Goal: Task Accomplishment & Management: Manage account settings

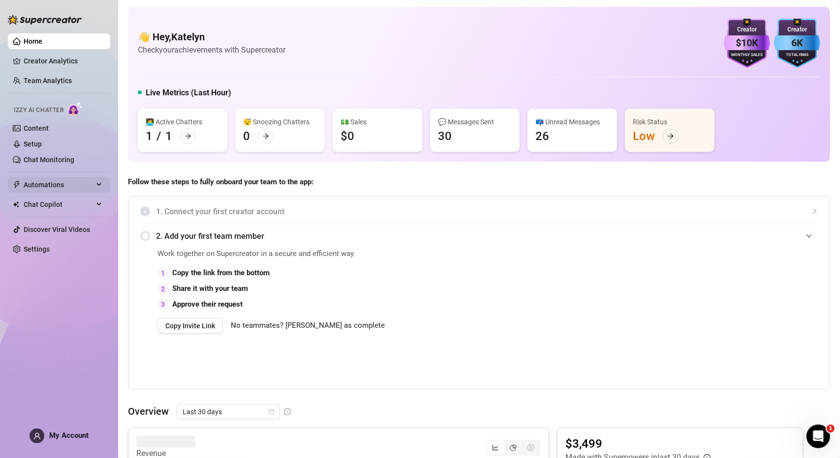
click at [45, 187] on span "Automations" at bounding box center [59, 185] width 70 height 16
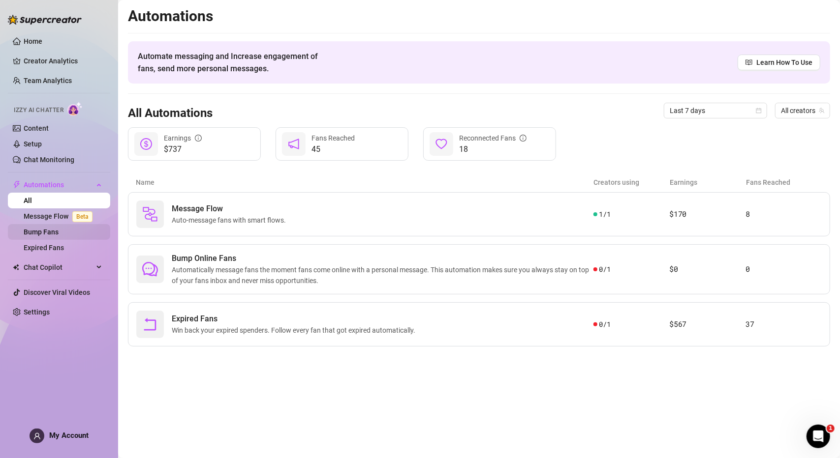
click at [50, 232] on link "Bump Fans" at bounding box center [41, 232] width 35 height 8
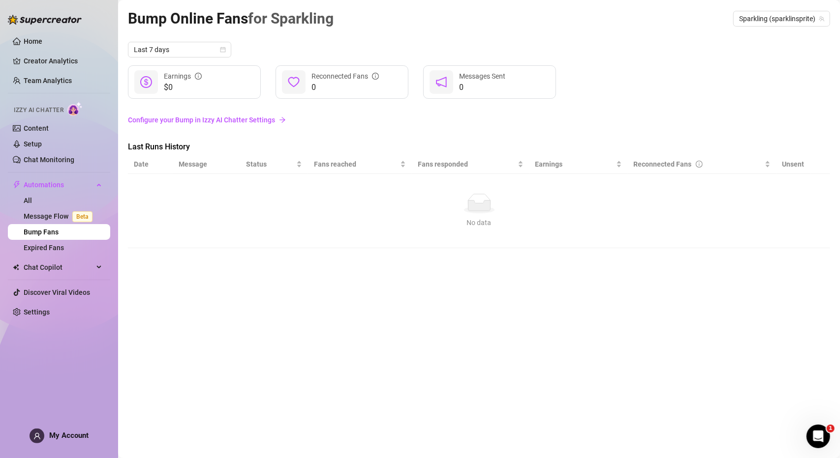
click at [225, 119] on link "Configure your Bump in Izzy AI Chatter Settings" at bounding box center [479, 120] width 702 height 11
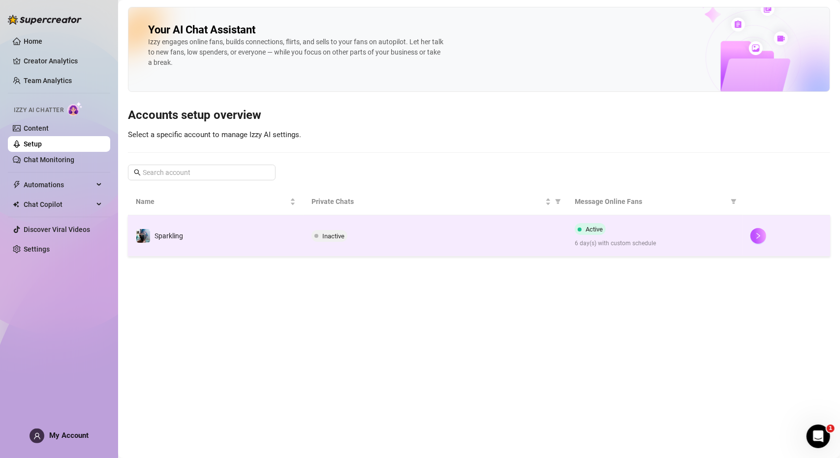
click at [202, 236] on td "Sparkling" at bounding box center [216, 235] width 176 height 41
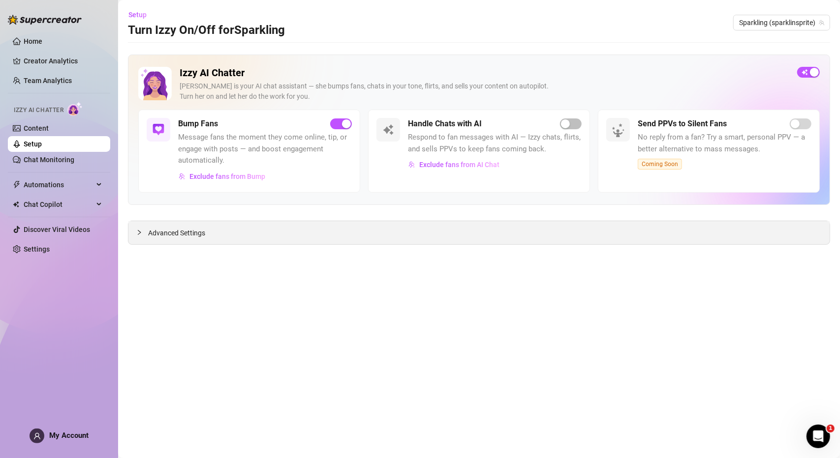
click at [137, 234] on icon "collapsed" at bounding box center [139, 233] width 6 height 6
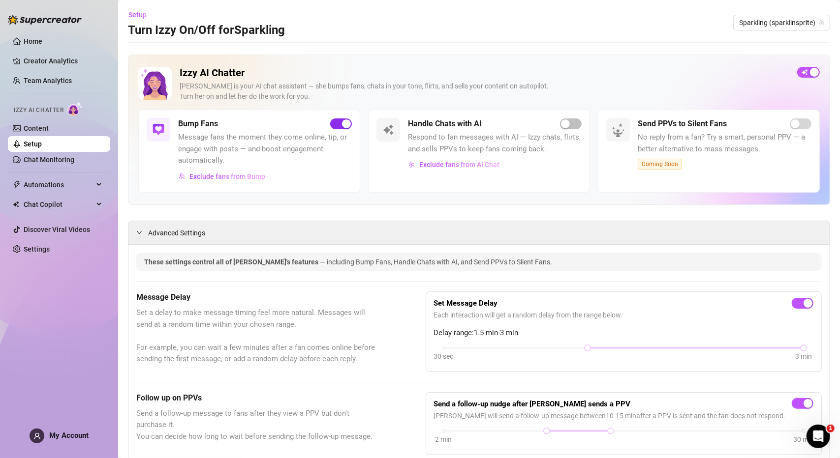
click at [344, 122] on div "button" at bounding box center [346, 124] width 9 height 9
